Goal: Navigation & Orientation: Find specific page/section

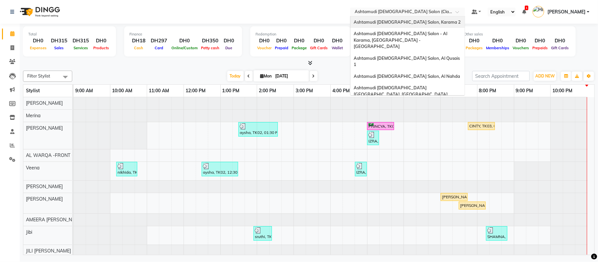
scroll to position [4, 0]
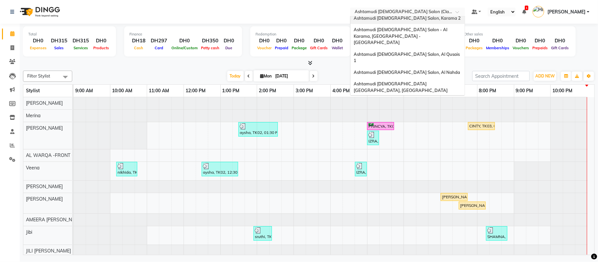
click at [416, 18] on span "Ashtamudi Ladies Salon, Karama 2" at bounding box center [407, 17] width 107 height 5
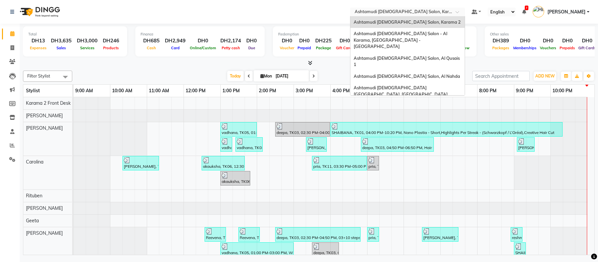
click at [396, 12] on input "text" at bounding box center [401, 12] width 95 height 7
click at [399, 37] on div "Ashtamudi Ladies Salon - Al Karama, Burjuman -Dubai" at bounding box center [408, 40] width 114 height 25
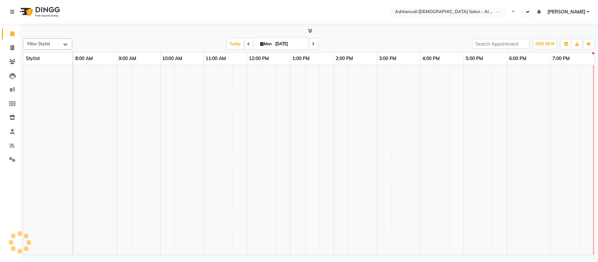
select select "en"
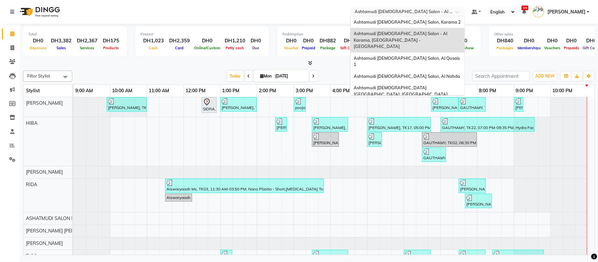
click at [408, 10] on input "text" at bounding box center [401, 12] width 95 height 7
click at [411, 56] on span "Ashtamudi Ladies Salon, Al Qusais 1" at bounding box center [407, 62] width 107 height 12
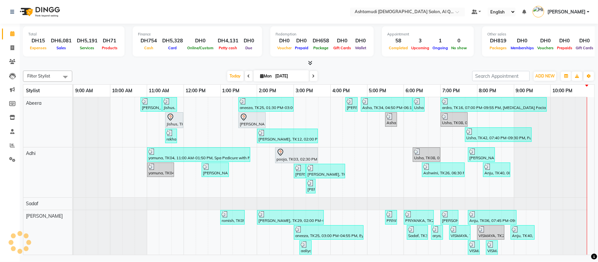
select select "en"
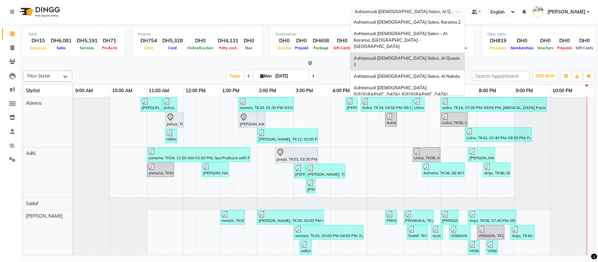
click at [399, 11] on input "text" at bounding box center [401, 12] width 95 height 7
click at [409, 74] on span "Ashtamudi [DEMOGRAPHIC_DATA] Salon, Al Nahda" at bounding box center [407, 76] width 106 height 5
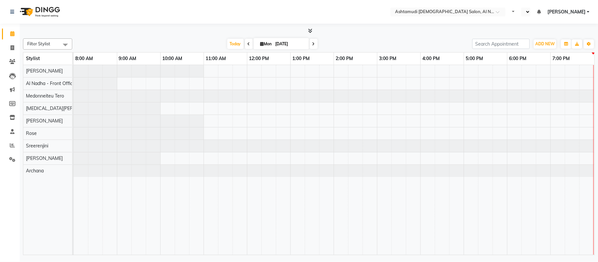
select select "en"
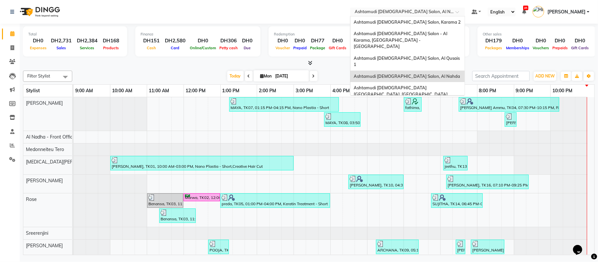
click at [400, 13] on input "text" at bounding box center [401, 12] width 95 height 7
click at [404, 85] on span "Ashtamudi [DEMOGRAPHIC_DATA] [GEOGRAPHIC_DATA], [GEOGRAPHIC_DATA]" at bounding box center [401, 91] width 94 height 12
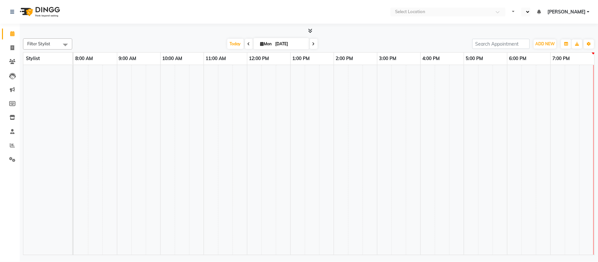
select select "en"
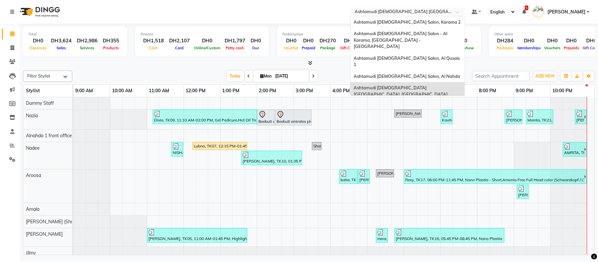
click at [412, 11] on input "text" at bounding box center [401, 12] width 95 height 7
click at [402, 103] on span "Ashtamudi [DEMOGRAPHIC_DATA] Salon (Classic Touch ) – Al Warqa, Al Warqa" at bounding box center [405, 109] width 102 height 12
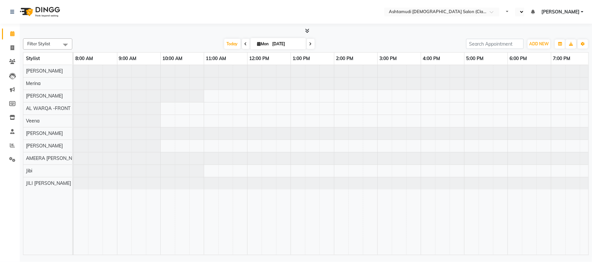
select select "en"
